Goal: Task Accomplishment & Management: Manage account settings

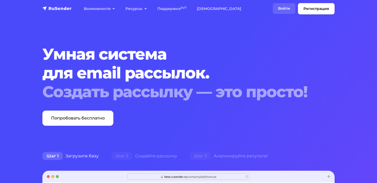
click at [284, 8] on link "Войти" at bounding box center [284, 8] width 23 height 11
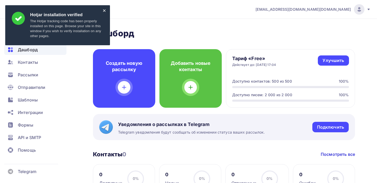
click at [105, 9] on div "×" at bounding box center [104, 10] width 3 height 3
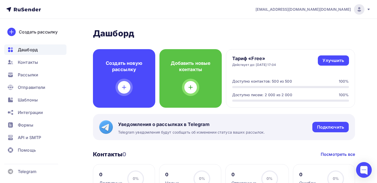
click at [369, 10] on icon at bounding box center [369, 9] width 4 height 4
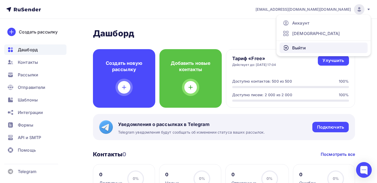
click at [297, 49] on span "Выйти" at bounding box center [300, 48] width 14 height 6
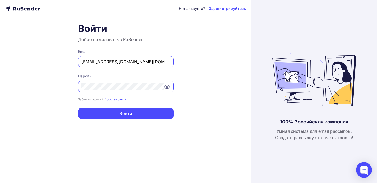
click at [116, 60] on input "a.shevtsov+uweb.ru@ucoz-team.net" at bounding box center [126, 62] width 89 height 6
type input "[PERSON_NAME][EMAIL_ADDRESS][DOMAIN_NAME]"
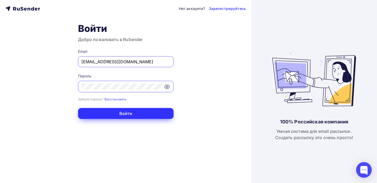
click at [120, 114] on button "Войти" at bounding box center [126, 113] width 96 height 11
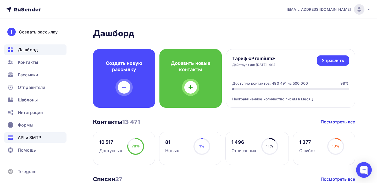
click at [36, 140] on span "API и SMTP" at bounding box center [29, 138] width 23 height 6
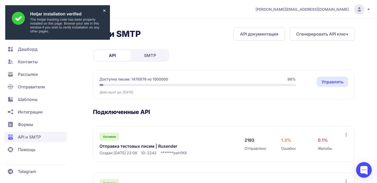
click at [105, 12] on div "×" at bounding box center [104, 10] width 3 height 3
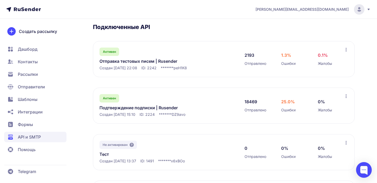
scroll to position [106, 0]
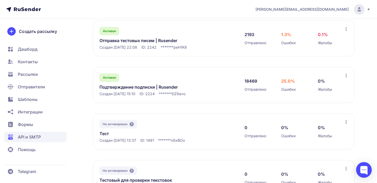
click at [145, 89] on link "Подтверждение подписки | Rusender" at bounding box center [153, 87] width 107 height 6
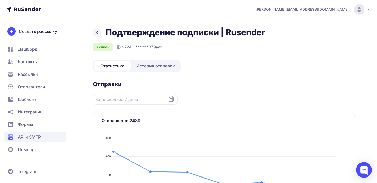
click at [161, 68] on span "История отправок" at bounding box center [156, 66] width 39 height 6
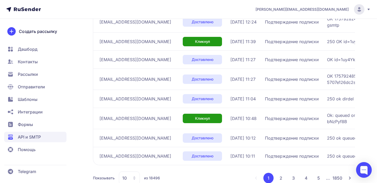
scroll to position [169, 0]
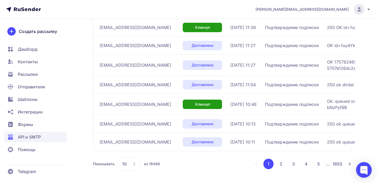
click at [283, 163] on button "2" at bounding box center [281, 164] width 10 height 10
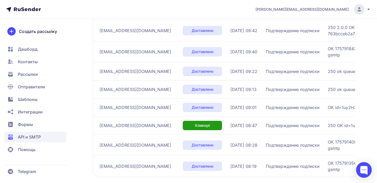
scroll to position [169, 0]
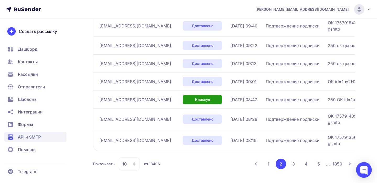
click at [293, 164] on button "3" at bounding box center [294, 164] width 10 height 10
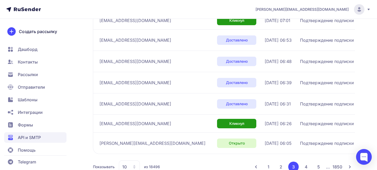
scroll to position [195, 0]
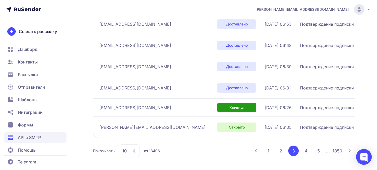
click at [132, 150] on div "10" at bounding box center [129, 150] width 21 height 13
click at [133, 131] on span "100" at bounding box center [150, 134] width 57 height 10
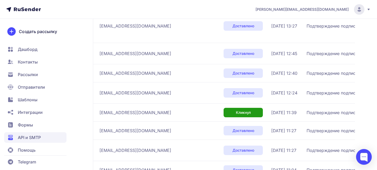
scroll to position [136, 0]
